Goal: Information Seeking & Learning: Learn about a topic

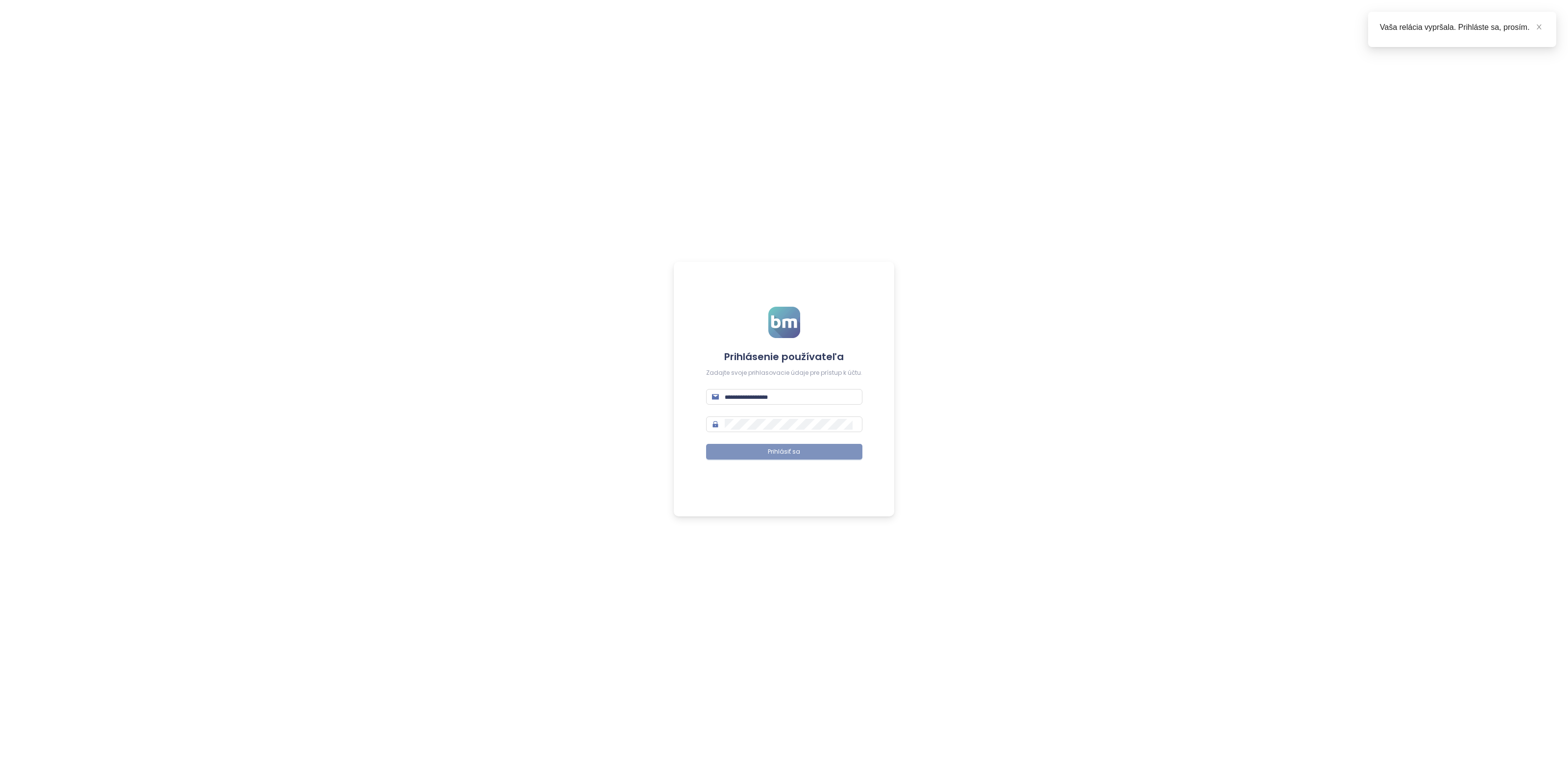
type input "**********"
click at [773, 450] on span "Prihlásiť sa" at bounding box center [783, 452] width 32 height 9
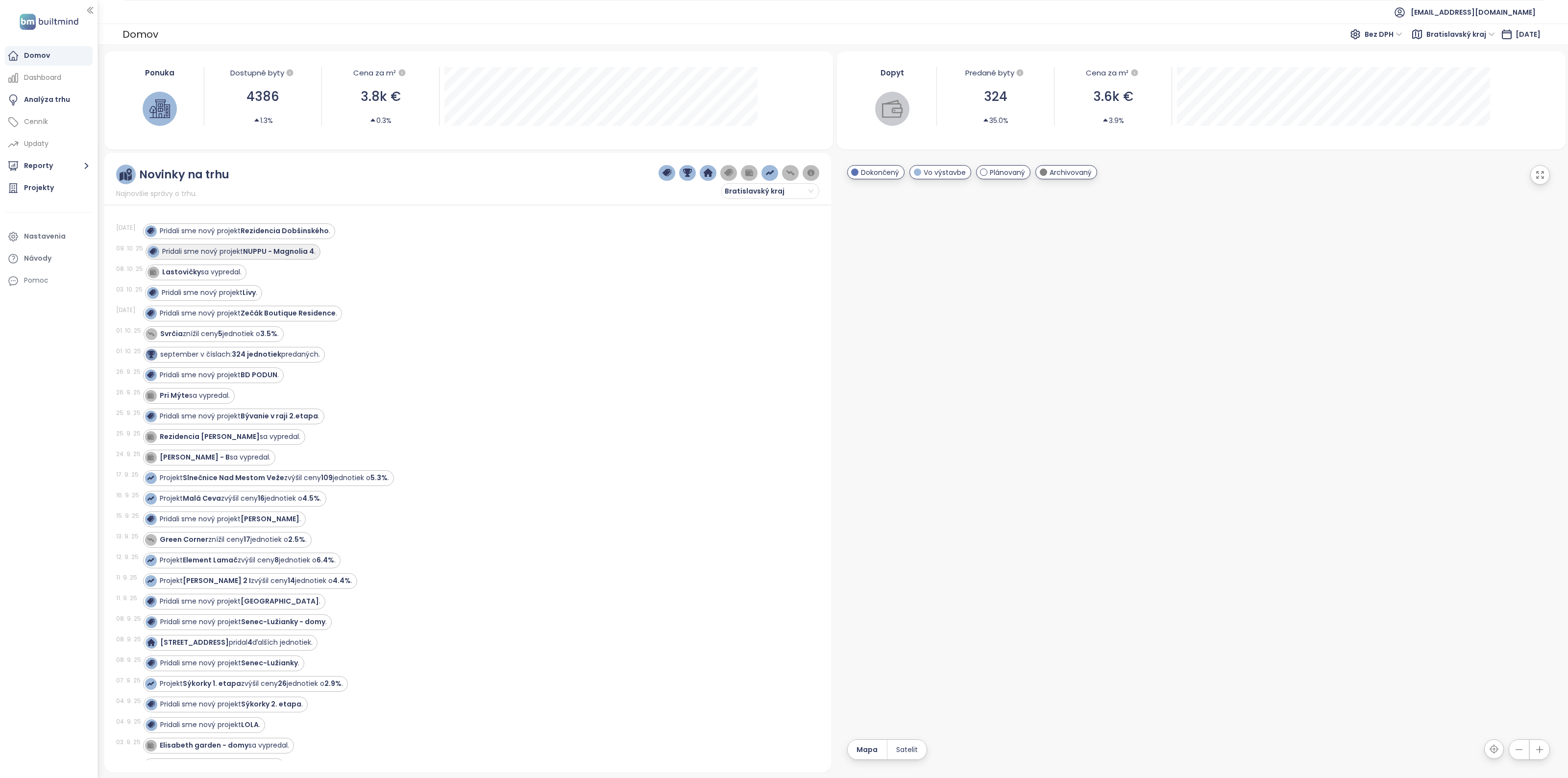
click at [285, 249] on strong "NUPPU - Magnolia 4" at bounding box center [279, 251] width 71 height 10
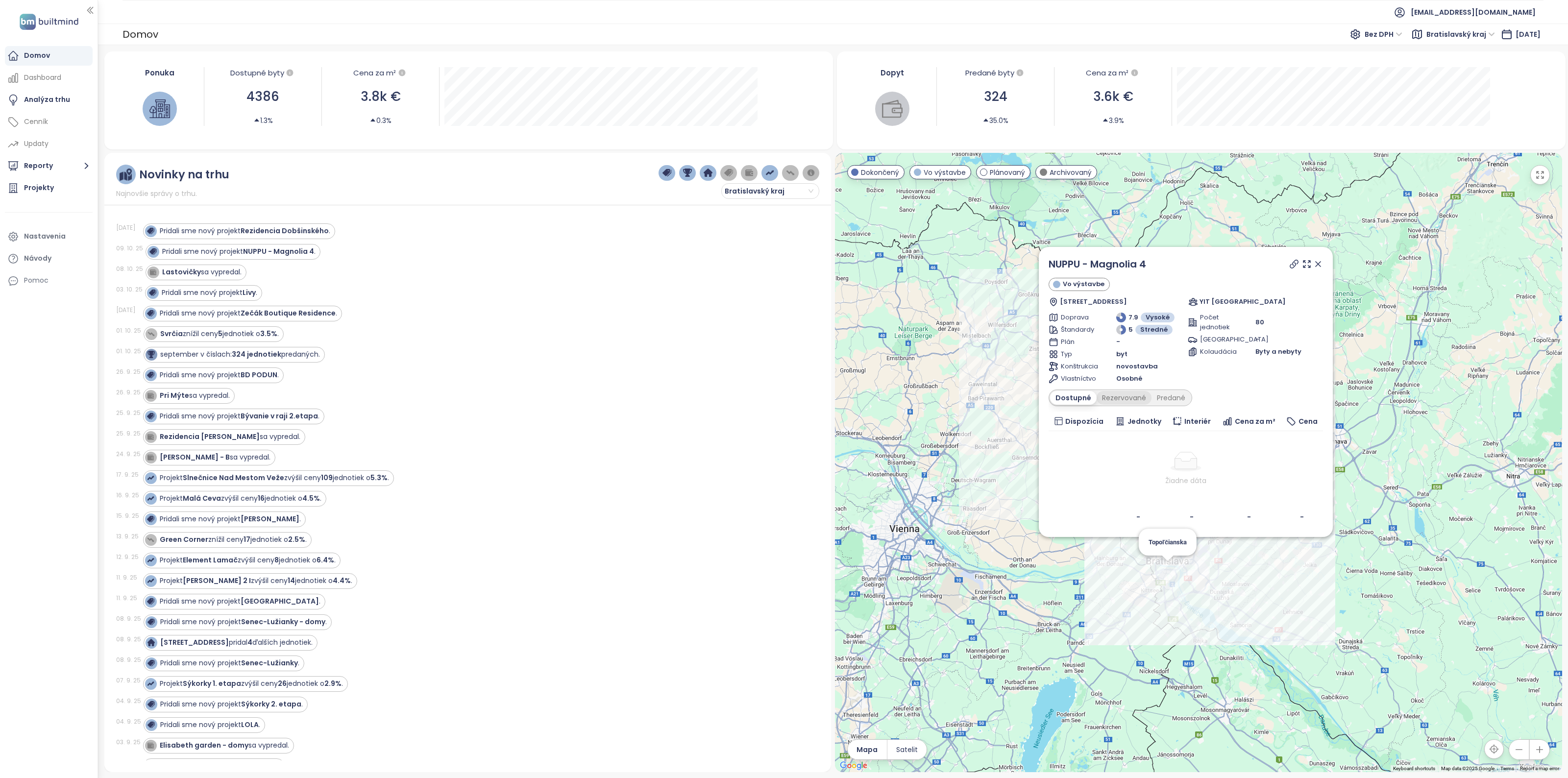
click at [1121, 398] on div "Rezervované" at bounding box center [1124, 398] width 55 height 14
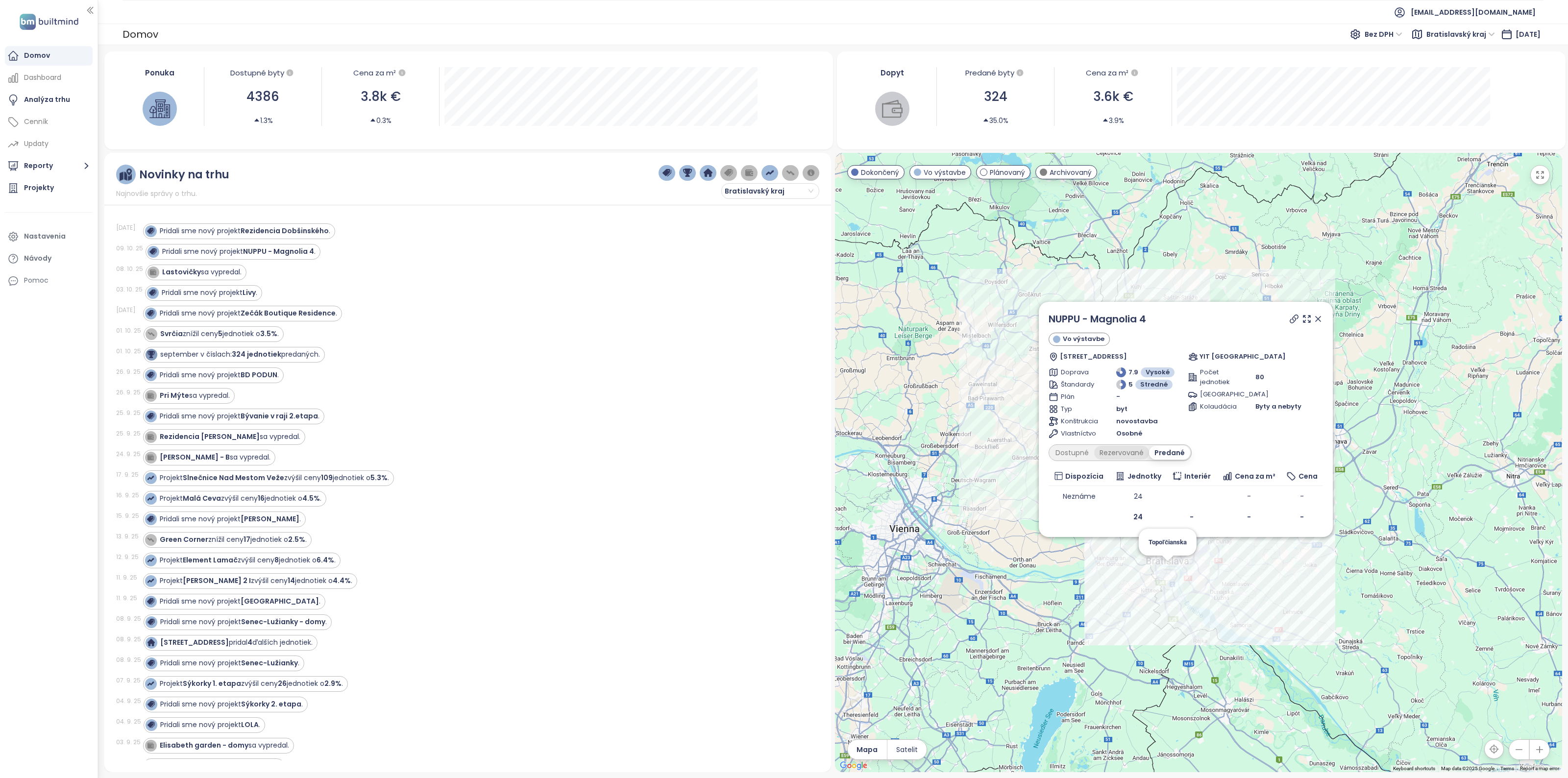
click at [1118, 455] on div "Rezervované" at bounding box center [1121, 452] width 55 height 14
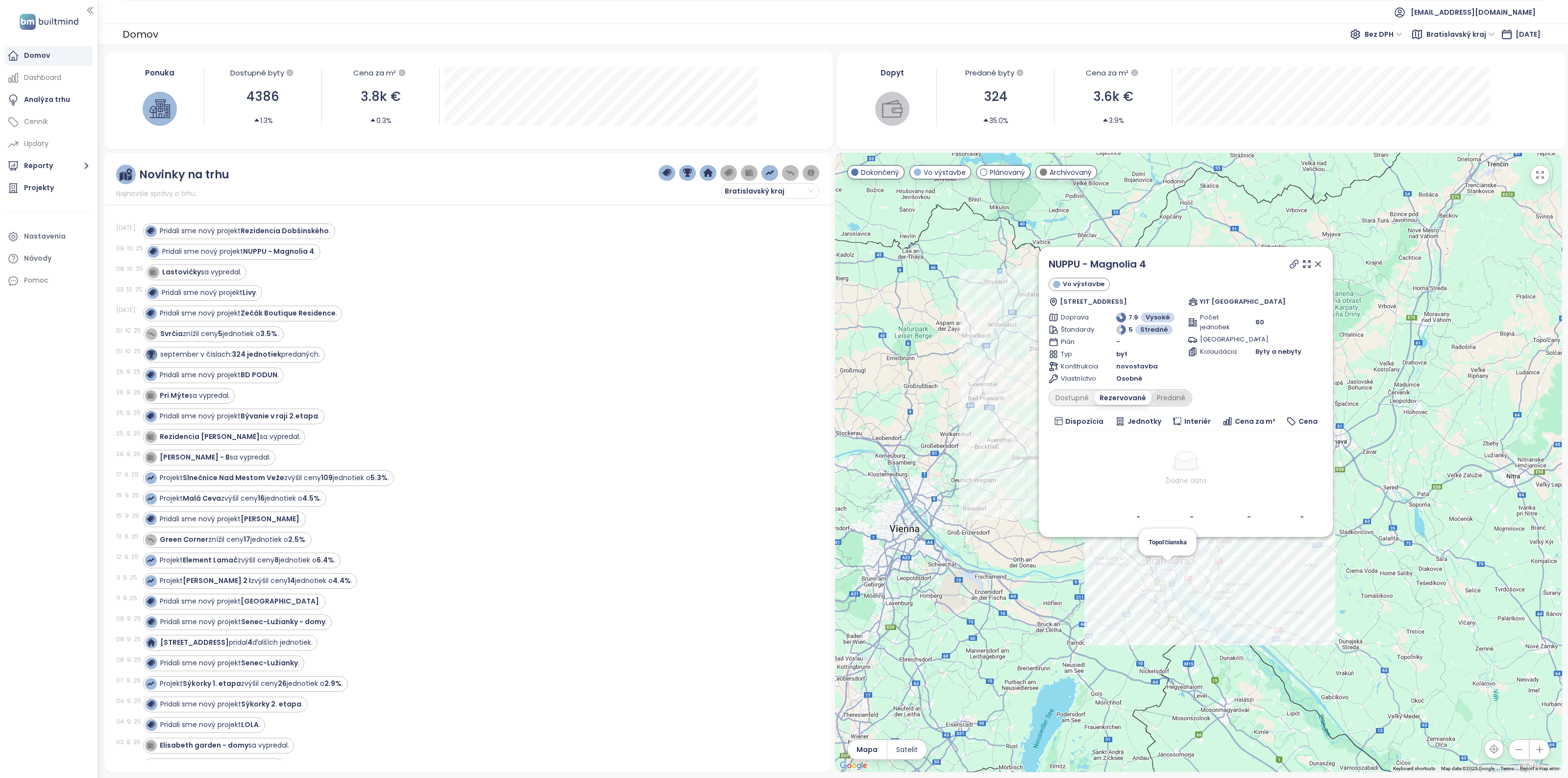
click at [1170, 398] on div "Predané" at bounding box center [1171, 398] width 39 height 14
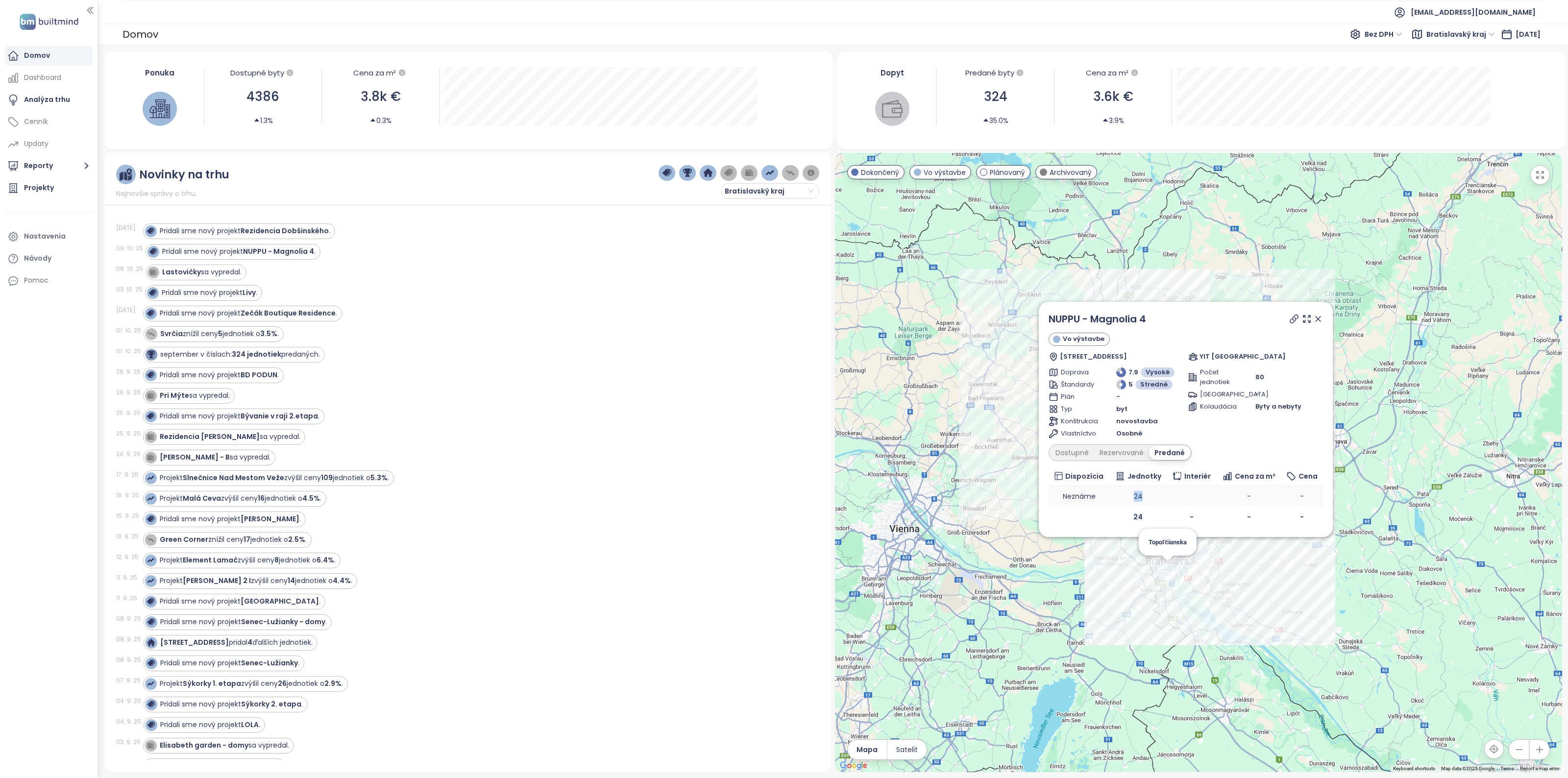
click at [1177, 492] on tr "Neznáme 24 - -" at bounding box center [1185, 496] width 274 height 21
click at [1214, 502] on td at bounding box center [1191, 496] width 49 height 21
click at [1088, 314] on link "NUPPU - Magnolia 4" at bounding box center [1097, 318] width 98 height 15
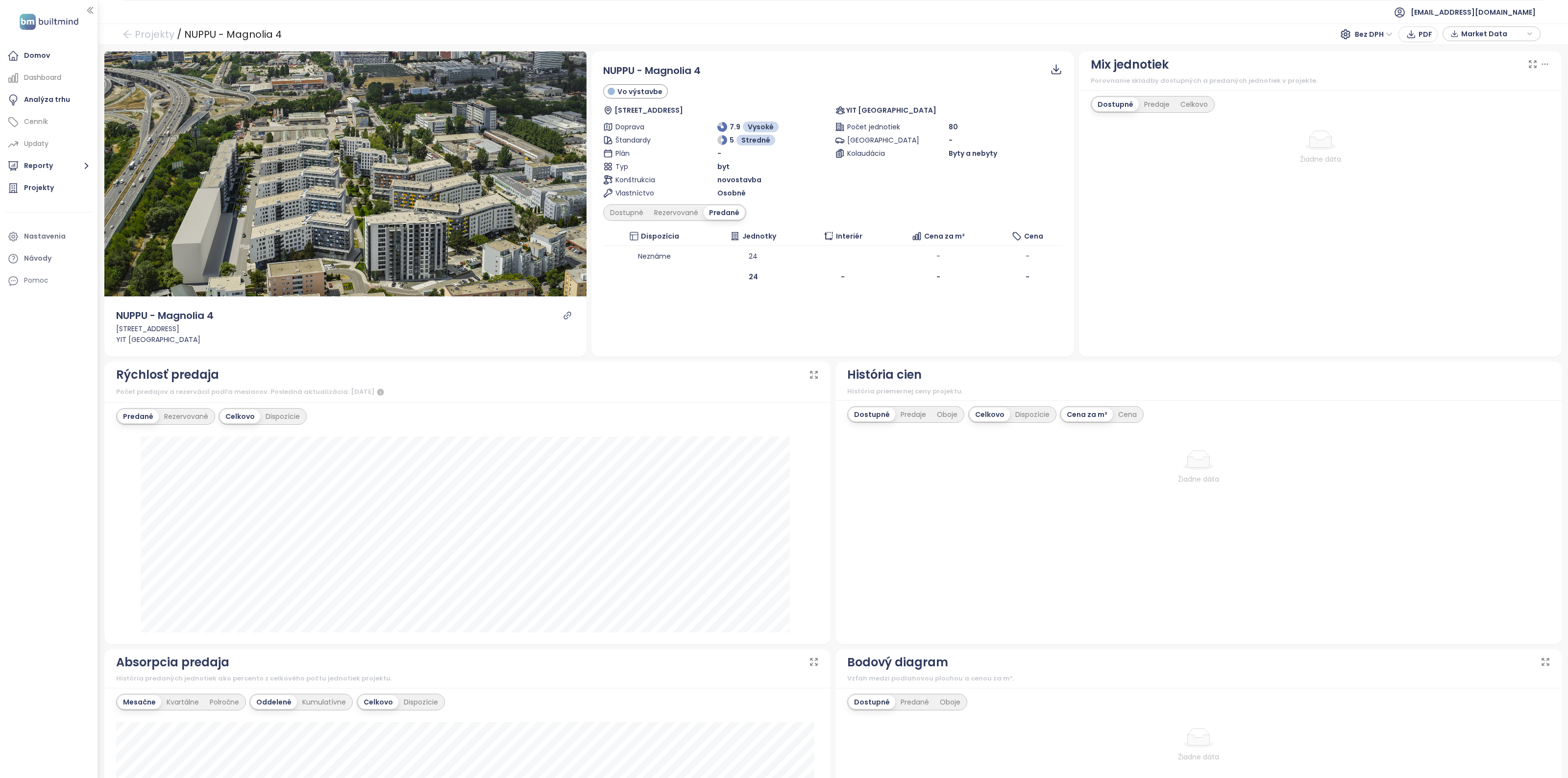
drag, startPoint x: 762, startPoint y: 175, endPoint x: 755, endPoint y: 175, distance: 7.0
click at [755, 175] on div "novostavba" at bounding box center [775, 180] width 114 height 11
click at [682, 211] on div "Rezervované" at bounding box center [676, 212] width 55 height 14
click at [626, 209] on div "Dostupné" at bounding box center [627, 212] width 44 height 14
